Goal: Information Seeking & Learning: Learn about a topic

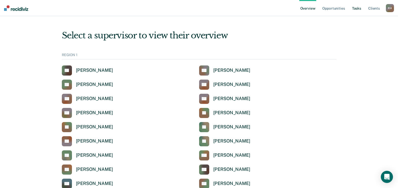
click at [357, 9] on link "Tasks" at bounding box center [356, 8] width 11 height 16
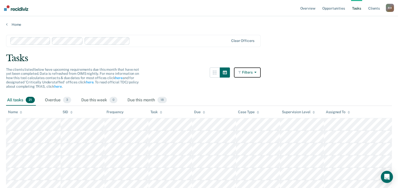
click at [252, 69] on button "Filters" at bounding box center [247, 72] width 27 height 10
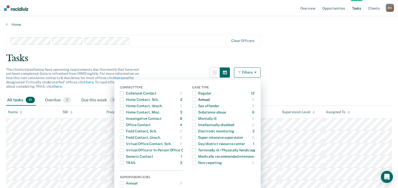
click at [196, 101] on span "button" at bounding box center [194, 99] width 4 height 4
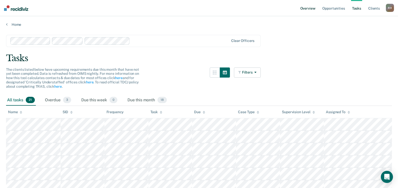
click at [307, 7] on link "Overview" at bounding box center [307, 8] width 17 height 16
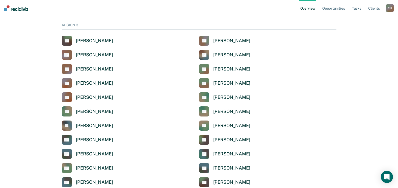
scroll to position [833, 0]
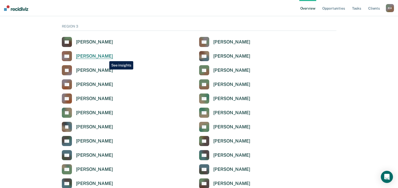
click at [105, 57] on div "[PERSON_NAME]" at bounding box center [94, 56] width 37 height 6
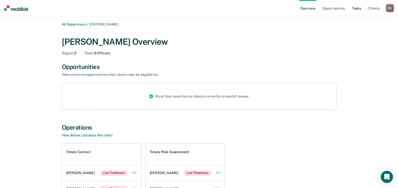
click at [357, 10] on link "Tasks" at bounding box center [356, 8] width 11 height 16
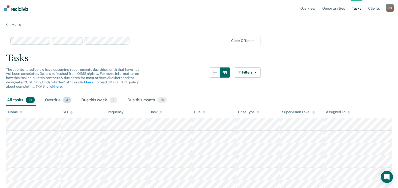
click at [57, 99] on div "Overdue 3" at bounding box center [58, 100] width 28 height 11
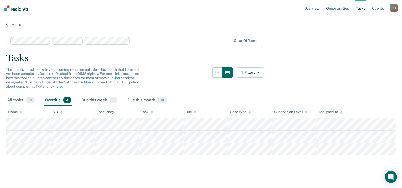
click at [327, 77] on main "Clear officers Tasks The clients listed below have upcoming requirements due th…" at bounding box center [201, 106] width 402 height 159
click at [290, 57] on div "Tasks" at bounding box center [201, 58] width 390 height 10
click at [314, 10] on link "Overview" at bounding box center [311, 8] width 17 height 16
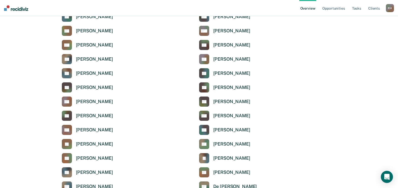
scroll to position [1030, 0]
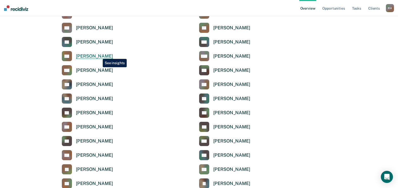
click at [98, 55] on div "[PERSON_NAME]" at bounding box center [94, 56] width 37 height 6
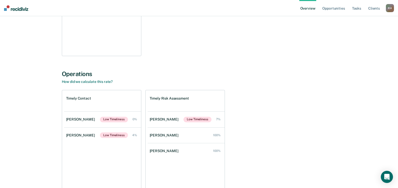
scroll to position [151, 0]
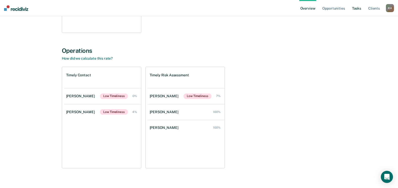
click at [355, 9] on link "Tasks" at bounding box center [356, 8] width 11 height 16
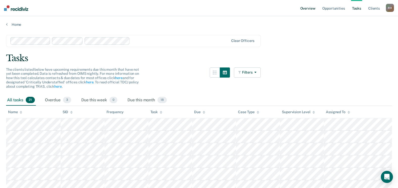
click at [307, 7] on link "Overview" at bounding box center [307, 8] width 17 height 16
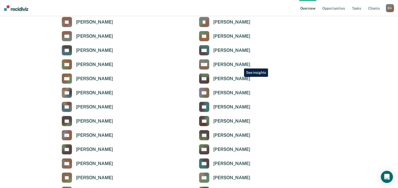
scroll to position [1034, 0]
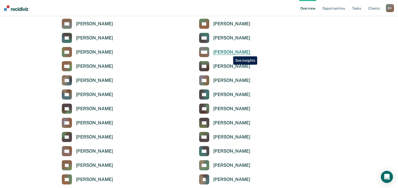
click at [229, 52] on div "[PERSON_NAME]" at bounding box center [231, 52] width 37 height 6
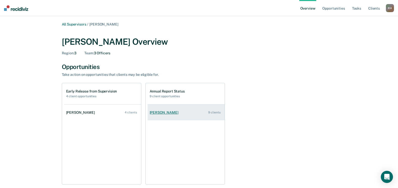
click at [160, 113] on div "[PERSON_NAME]" at bounding box center [165, 112] width 31 height 4
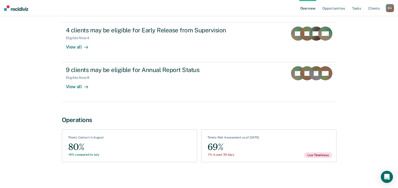
scroll to position [59, 0]
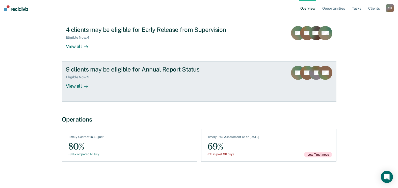
click at [72, 86] on div "View all" at bounding box center [80, 84] width 28 height 10
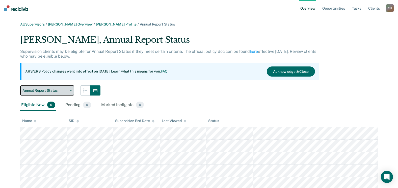
click at [42, 91] on span "Annual Report Status" at bounding box center [44, 90] width 45 height 4
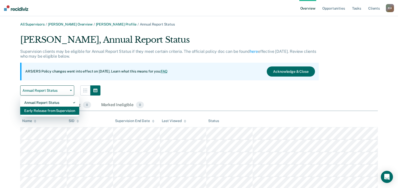
click at [39, 110] on div "Early Release from Supervision" at bounding box center [49, 110] width 51 height 8
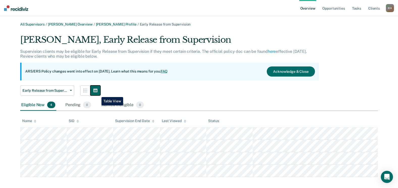
click at [98, 93] on button "button" at bounding box center [95, 90] width 10 height 10
click at [93, 90] on icon "button" at bounding box center [95, 91] width 4 height 4
click at [86, 91] on icon "button" at bounding box center [85, 90] width 4 height 4
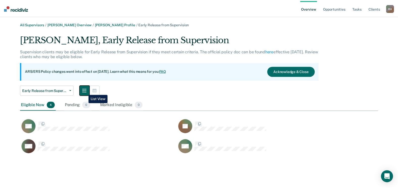
scroll to position [121, 357]
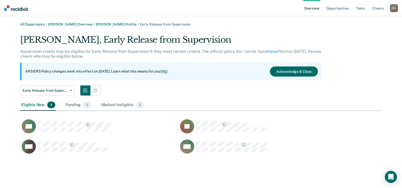
click at [150, 118] on div "AC JC WT EW" at bounding box center [178, 135] width 316 height 40
click at [48, 90] on span "Early Release from Supervision" at bounding box center [44, 90] width 45 height 4
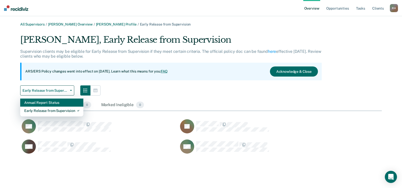
click at [43, 104] on div "Annual Report Status" at bounding box center [51, 102] width 55 height 8
